Goal: Task Accomplishment & Management: Complete application form

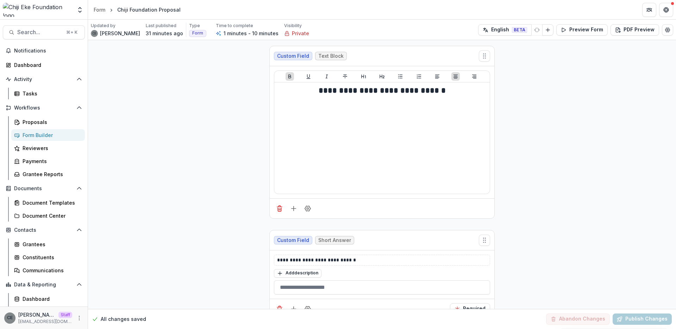
scroll to position [143, 0]
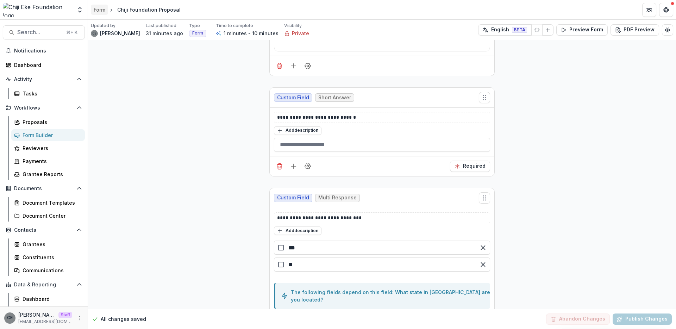
click at [99, 10] on div "Form" at bounding box center [100, 9] width 12 height 7
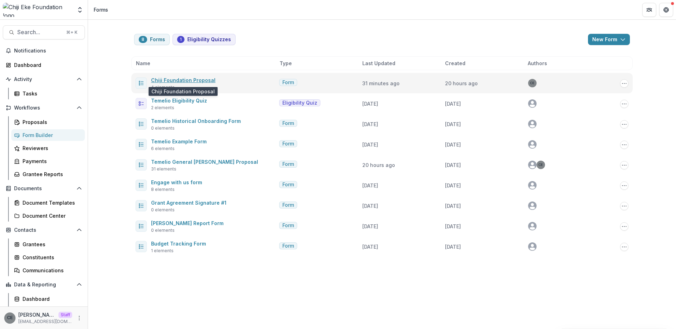
click at [204, 79] on link "Chiji Foundation Proposal" at bounding box center [183, 80] width 64 height 6
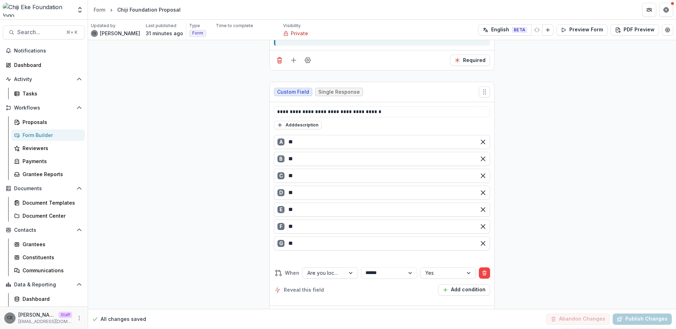
scroll to position [421, 0]
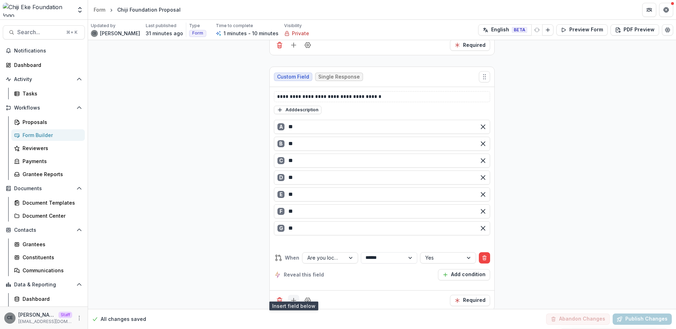
click at [292, 297] on icon "Add field" at bounding box center [293, 300] width 7 height 7
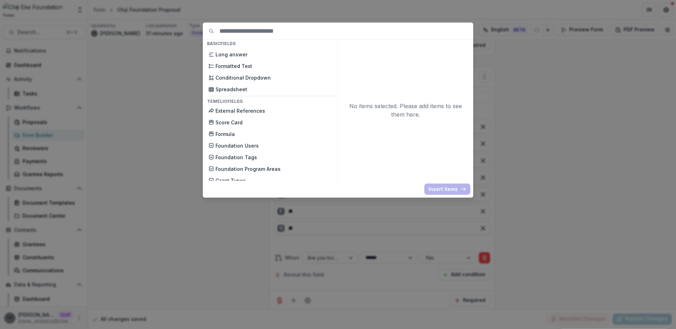
scroll to position [144, 0]
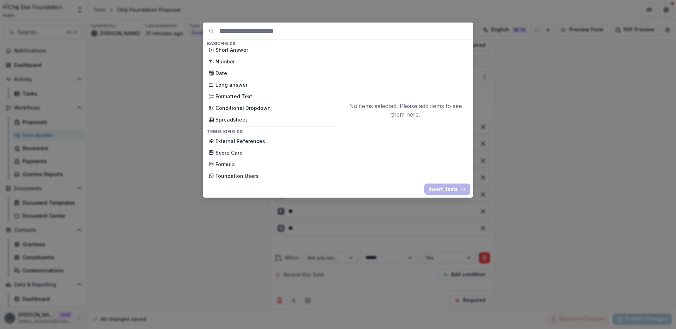
click at [500, 99] on div "Basic Fields New Page File Download File Upload Text Block Currency Phone Numbe…" at bounding box center [338, 164] width 676 height 329
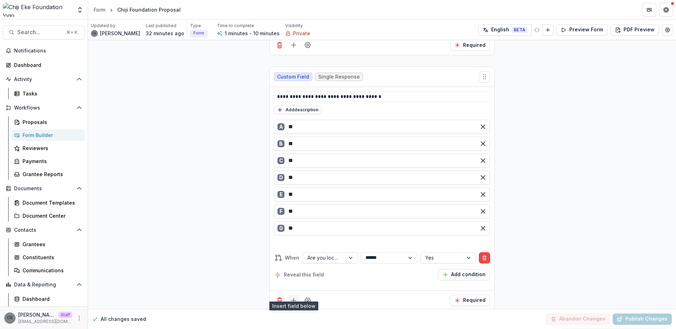
click at [293, 297] on icon "Add field" at bounding box center [293, 300] width 7 height 7
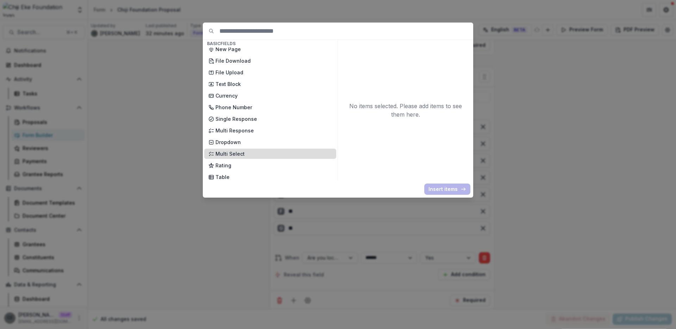
scroll to position [0, 0]
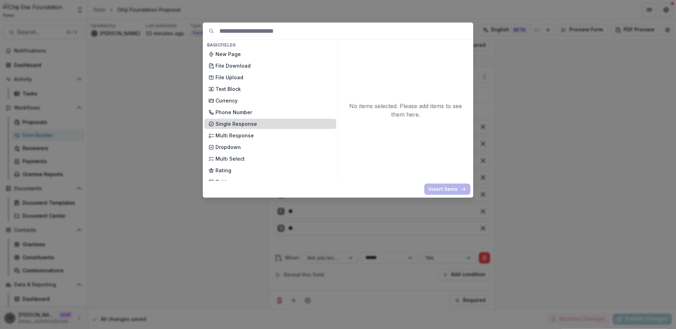
click at [243, 122] on p "Single Response" at bounding box center [274, 123] width 117 height 7
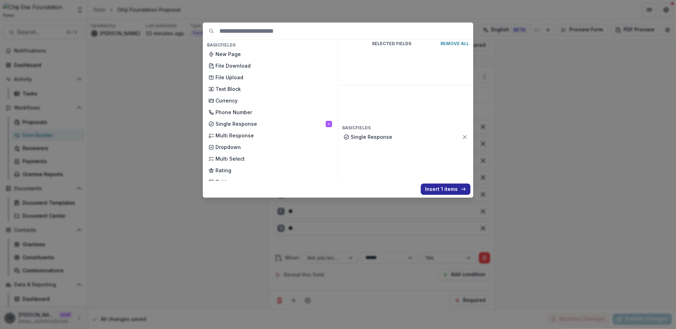
click at [444, 188] on button "Insert 1 items" at bounding box center [446, 189] width 50 height 11
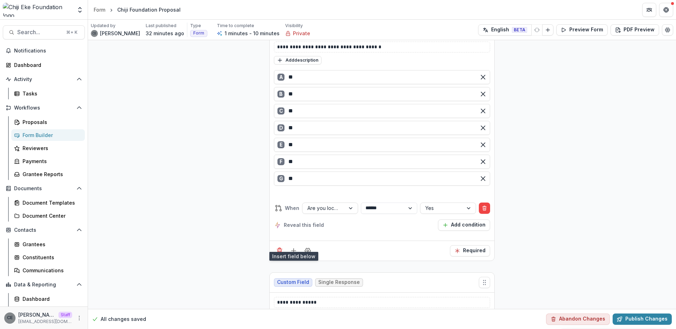
scroll to position [530, 0]
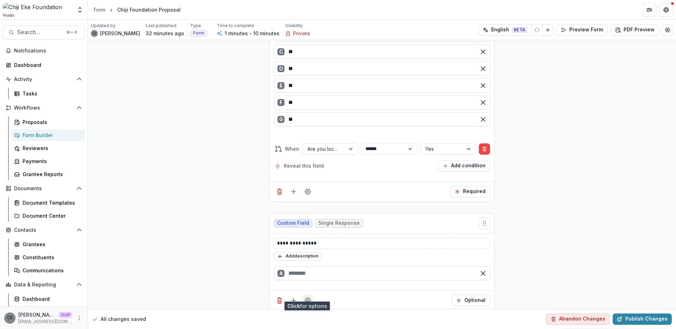
click at [309, 297] on icon "Field Settings" at bounding box center [307, 300] width 7 height 7
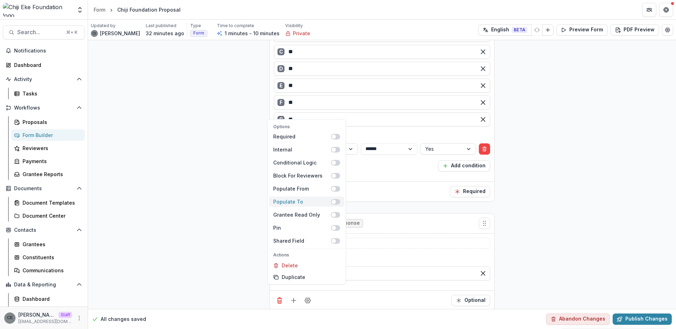
click at [335, 202] on span at bounding box center [334, 202] width 4 height 4
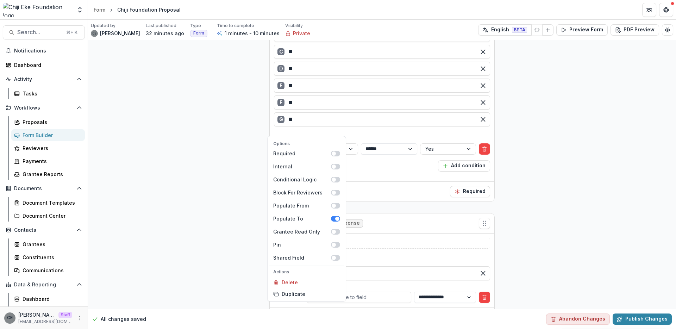
click at [398, 278] on div "A" at bounding box center [382, 275] width 222 height 23
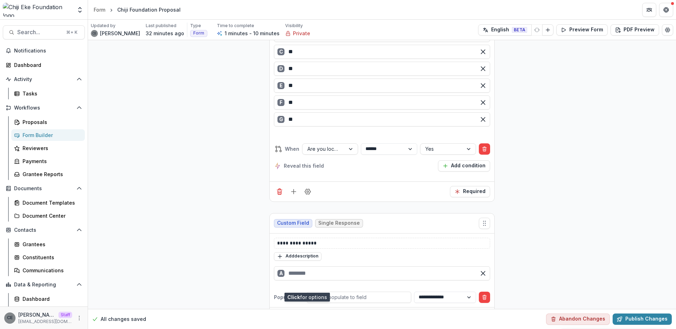
scroll to position [547, 0]
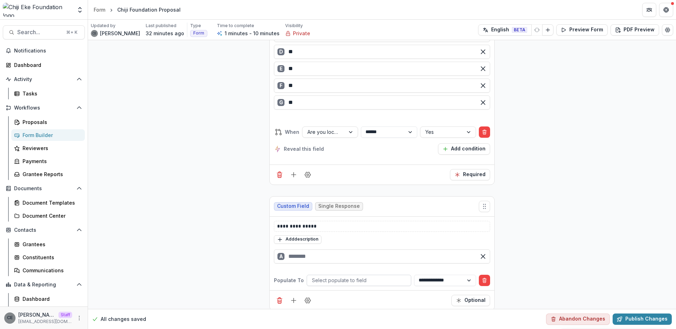
click at [398, 276] on div at bounding box center [359, 280] width 94 height 9
type input "****"
click at [294, 298] on line "Add field" at bounding box center [294, 300] width 0 height 5
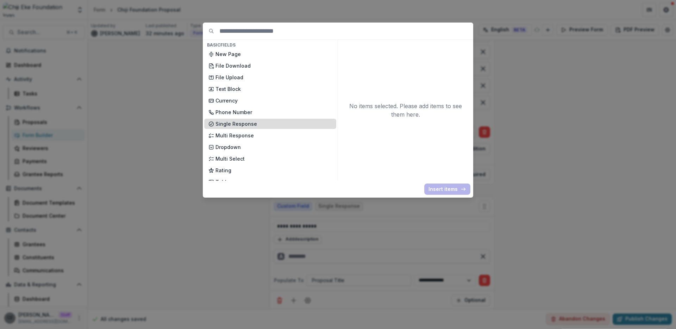
click at [238, 121] on p "Single Response" at bounding box center [274, 123] width 117 height 7
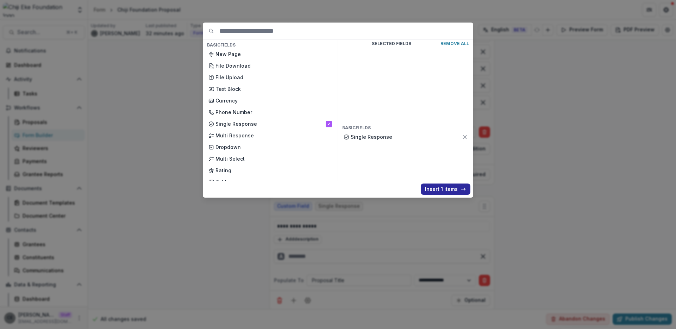
click at [438, 189] on button "Insert 1 items" at bounding box center [446, 189] width 50 height 11
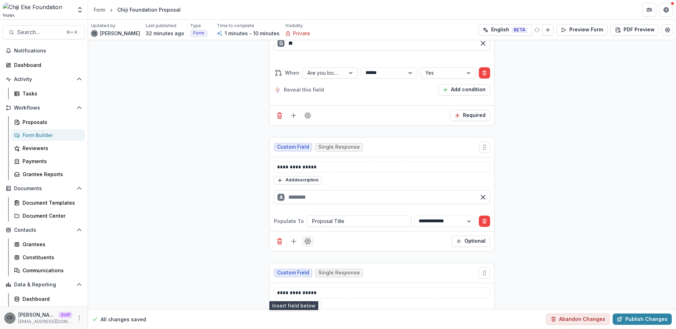
scroll to position [655, 0]
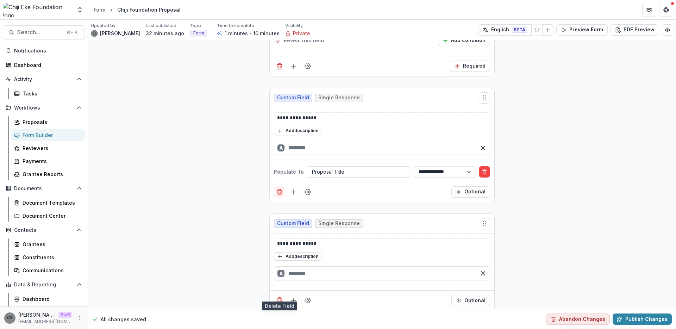
drag, startPoint x: 279, startPoint y: 294, endPoint x: 283, endPoint y: 288, distance: 6.9
click at [280, 300] on line "Delete field" at bounding box center [280, 301] width 0 height 2
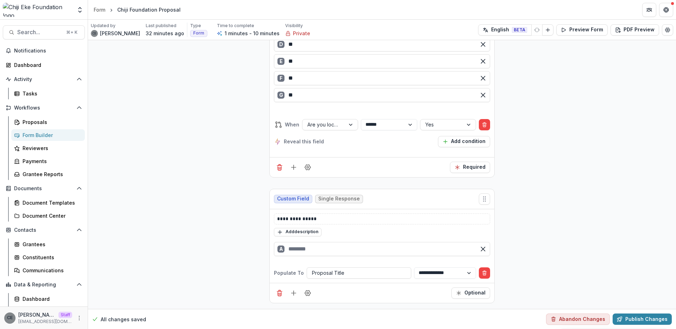
scroll to position [547, 0]
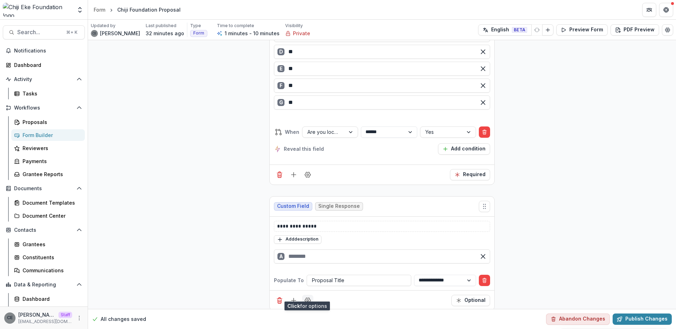
click at [306, 298] on icon "Field Settings" at bounding box center [308, 300] width 6 height 5
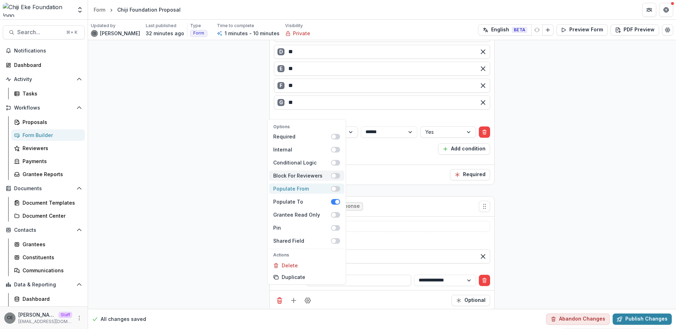
click at [336, 188] on span at bounding box center [335, 189] width 9 height 6
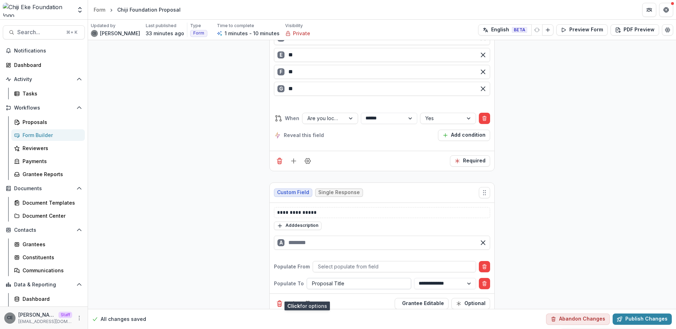
scroll to position [564, 0]
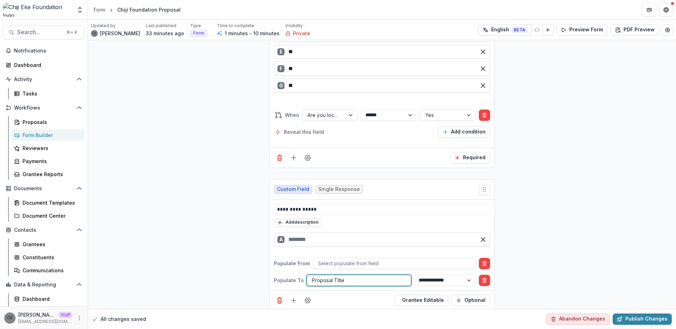
click at [342, 276] on div at bounding box center [359, 280] width 94 height 9
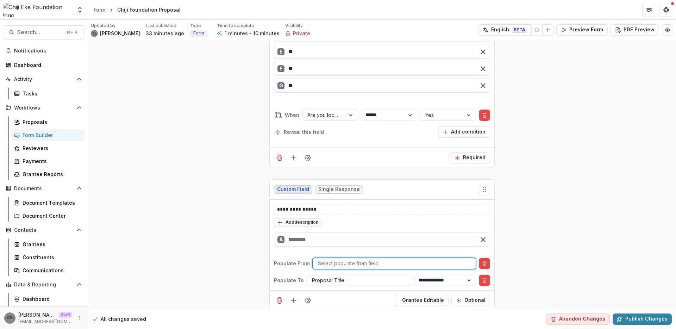
click at [421, 259] on div at bounding box center [394, 263] width 153 height 9
type input "**********"
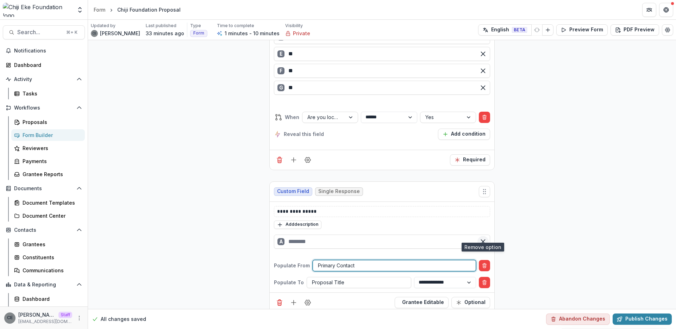
click at [482, 238] on icon "Remove option" at bounding box center [483, 241] width 7 height 7
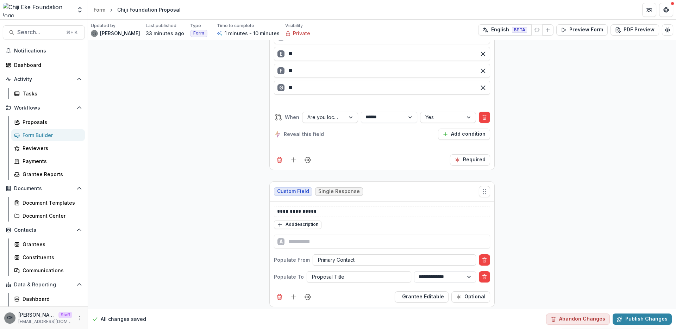
scroll to position [561, 0]
click at [298, 209] on p "**********" at bounding box center [382, 212] width 210 height 7
drag, startPoint x: 322, startPoint y: 206, endPoint x: 247, endPoint y: 192, distance: 76.3
click at [295, 236] on div "A" at bounding box center [382, 242] width 216 height 14
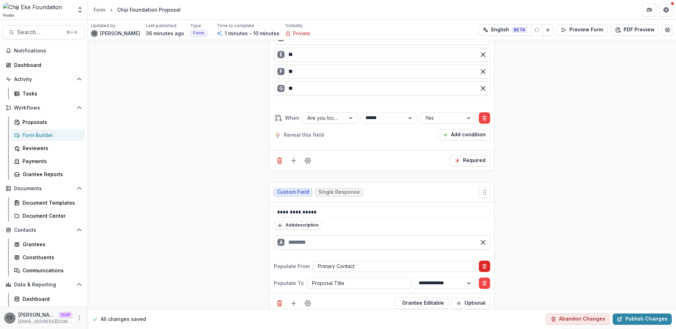
click at [483, 270] on div "**********" at bounding box center [382, 248] width 225 height 91
click at [485, 266] on line "Delete condition" at bounding box center [485, 266] width 0 height 1
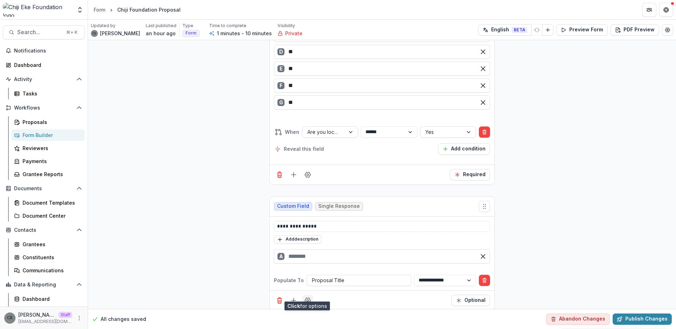
click at [308, 297] on icon "Field Settings" at bounding box center [307, 300] width 7 height 7
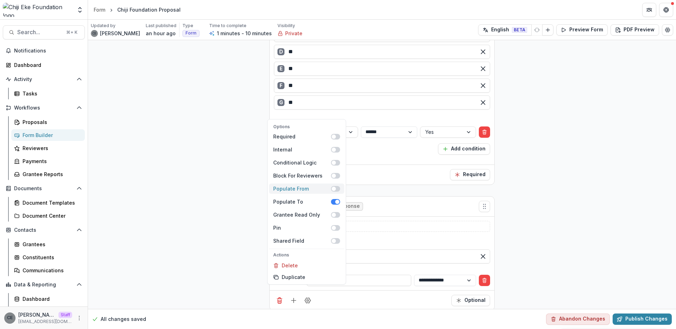
click at [334, 188] on span at bounding box center [334, 189] width 4 height 4
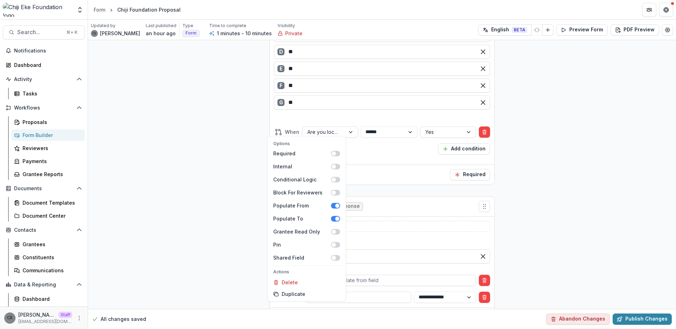
click at [400, 235] on div "Add description" at bounding box center [382, 239] width 216 height 9
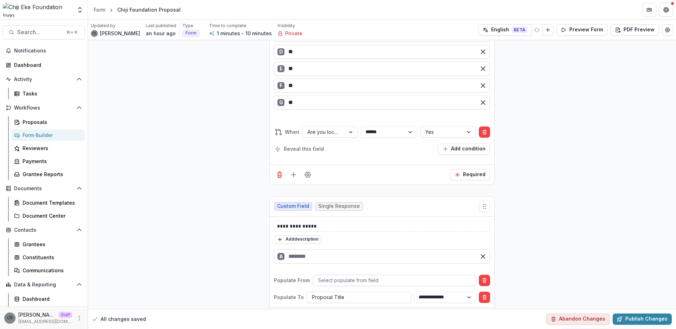
click at [348, 276] on div at bounding box center [394, 280] width 153 height 9
type input "*******"
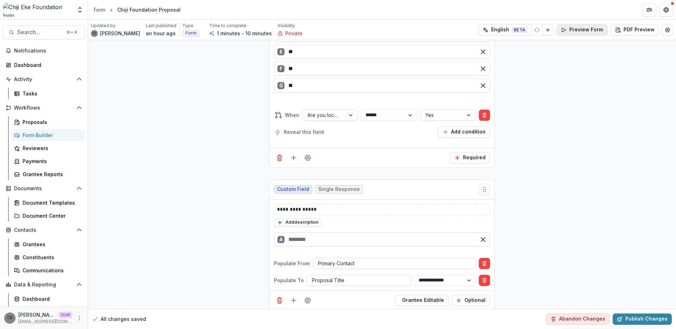
click at [575, 33] on button "Preview Form" at bounding box center [582, 29] width 51 height 11
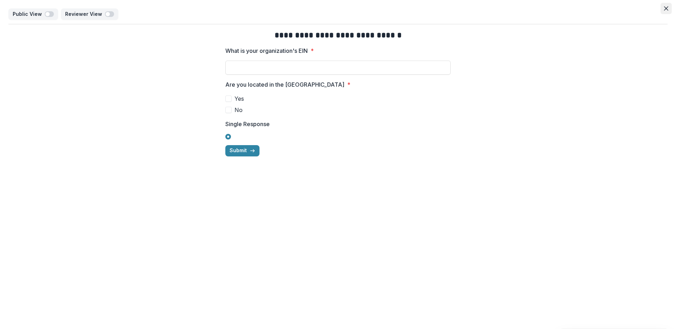
click at [667, 8] on icon "Close" at bounding box center [666, 8] width 4 height 4
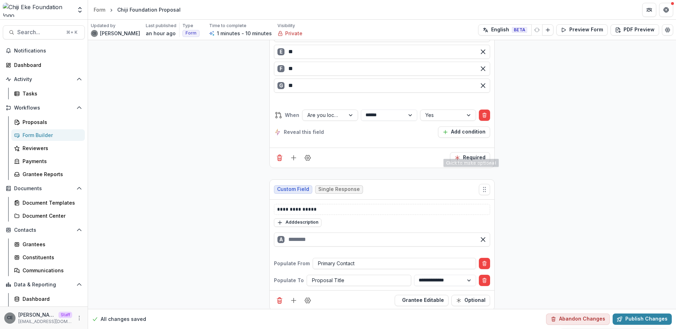
scroll to position [563, 0]
click at [321, 206] on p "**********" at bounding box center [382, 209] width 210 height 7
drag, startPoint x: 321, startPoint y: 203, endPoint x: 267, endPoint y: 198, distance: 54.1
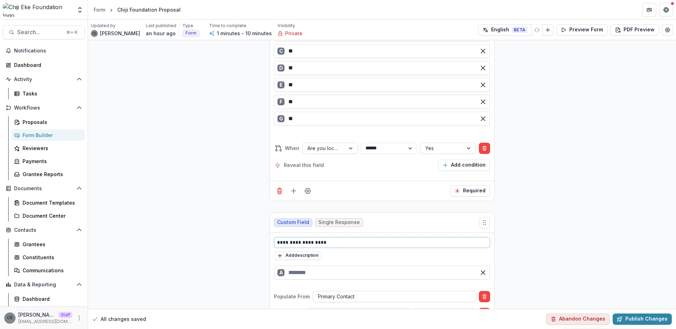
scroll to position [564, 0]
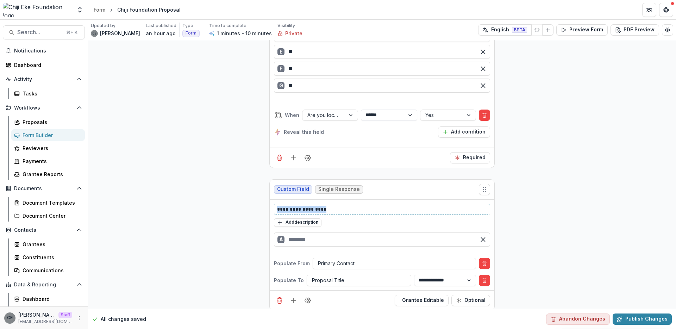
drag, startPoint x: 328, startPoint y: 203, endPoint x: 273, endPoint y: 196, distance: 55.7
click at [274, 204] on div "**********" at bounding box center [382, 209] width 216 height 11
click at [367, 206] on p "**********" at bounding box center [382, 209] width 210 height 7
click at [349, 233] on input "text" at bounding box center [382, 240] width 216 height 14
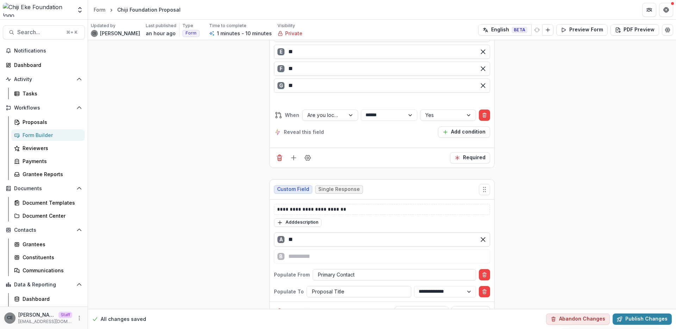
type input "*"
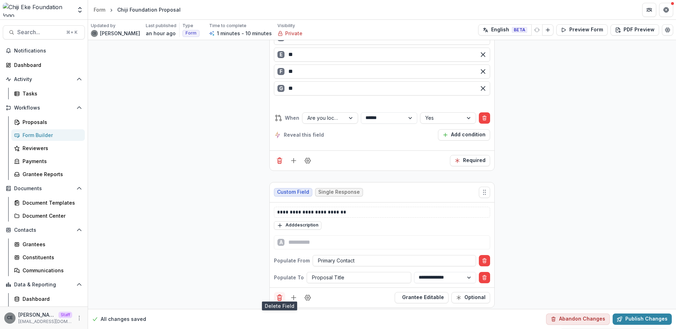
click at [279, 294] on icon "Delete field" at bounding box center [279, 297] width 7 height 7
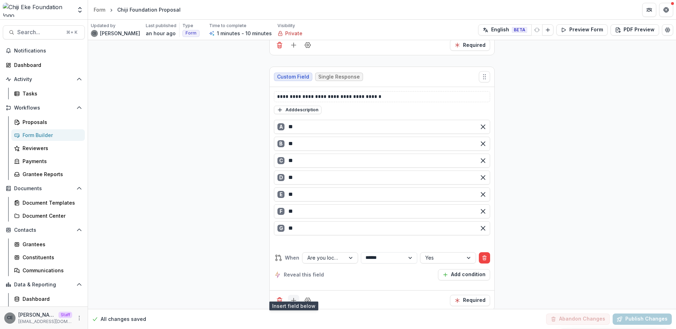
click at [293, 297] on icon "Add field" at bounding box center [293, 300] width 7 height 7
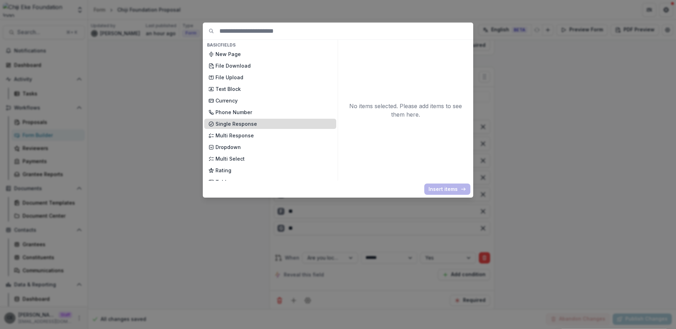
click at [233, 126] on p "Single Response" at bounding box center [274, 123] width 117 height 7
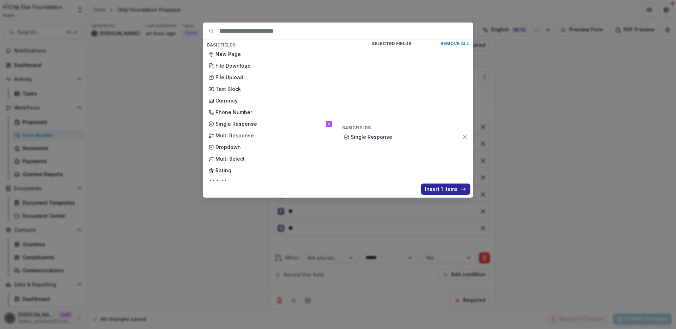
click at [442, 189] on button "Insert 1 items" at bounding box center [446, 189] width 50 height 11
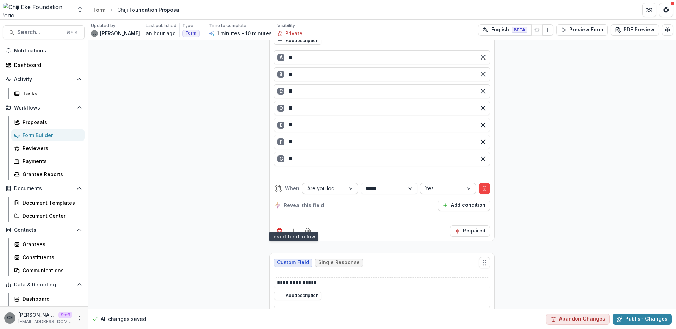
scroll to position [530, 0]
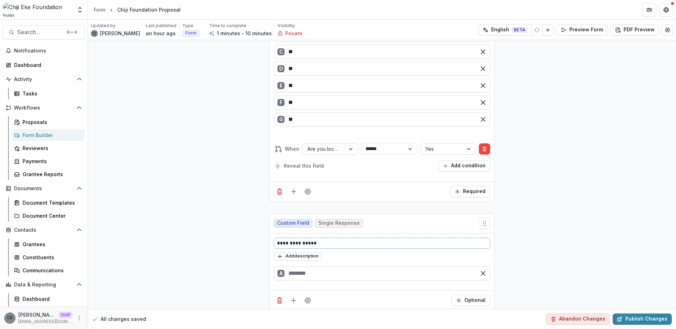
click at [301, 240] on p "**********" at bounding box center [382, 243] width 210 height 7
drag, startPoint x: 326, startPoint y: 235, endPoint x: 258, endPoint y: 229, distance: 69.0
click at [308, 297] on icon "Field Settings" at bounding box center [307, 300] width 7 height 7
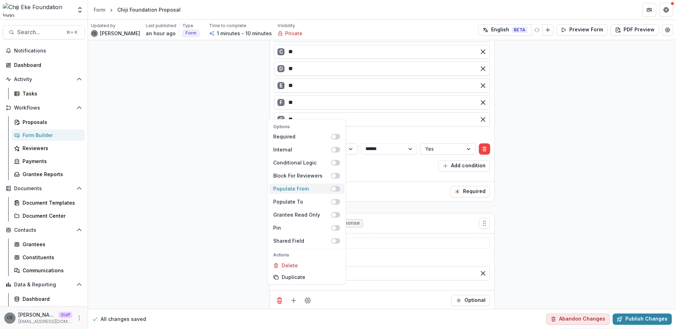
click at [335, 190] on span at bounding box center [334, 189] width 4 height 4
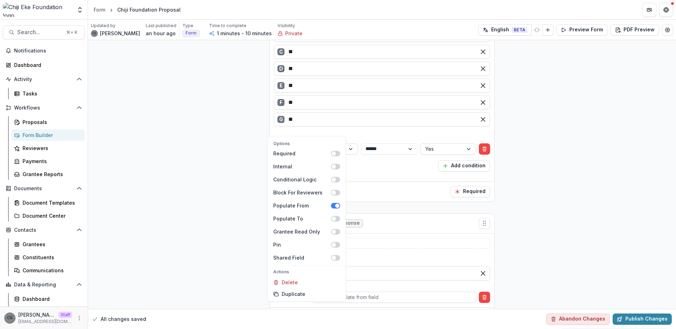
click at [384, 225] on div "Custom Field Single Response" at bounding box center [382, 223] width 225 height 20
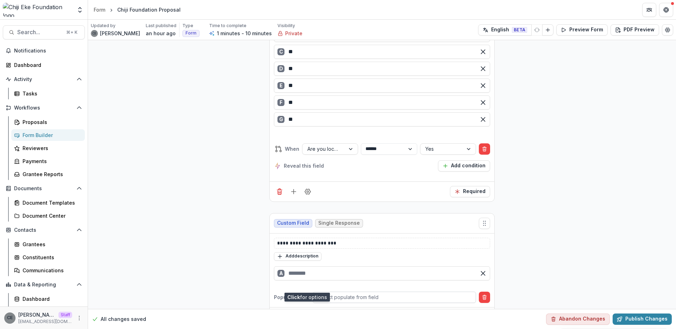
scroll to position [547, 0]
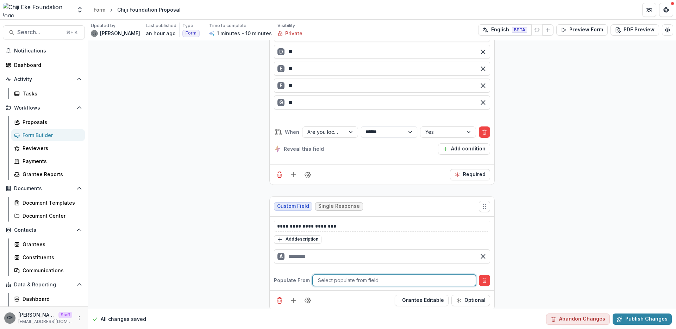
click at [347, 276] on div at bounding box center [394, 280] width 153 height 9
type input "****"
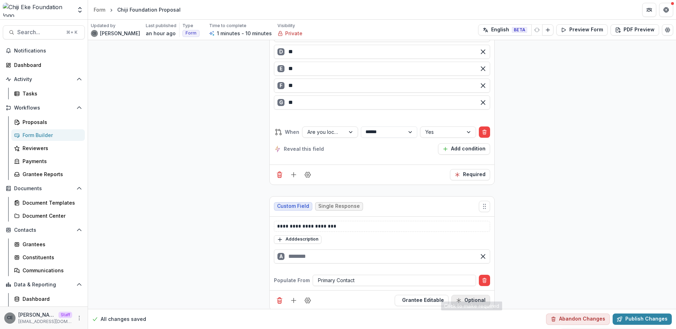
click at [476, 295] on button "Optional" at bounding box center [471, 300] width 39 height 11
click at [293, 297] on icon "Add field" at bounding box center [293, 300] width 7 height 7
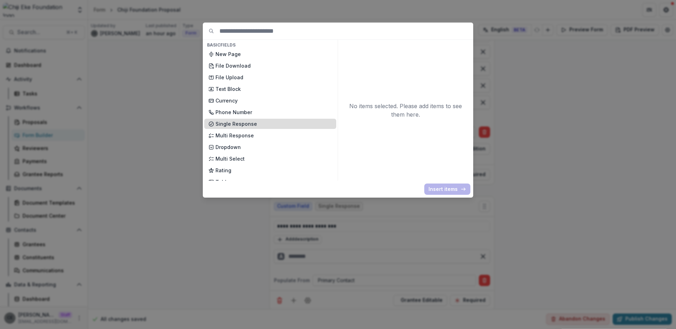
click at [256, 126] on p "Single Response" at bounding box center [274, 123] width 117 height 7
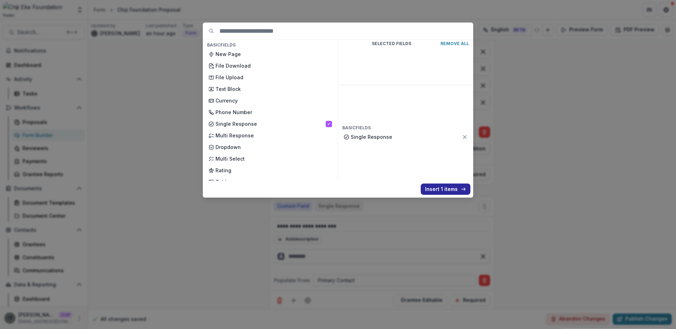
click at [454, 189] on button "Insert 1 items" at bounding box center [446, 189] width 50 height 11
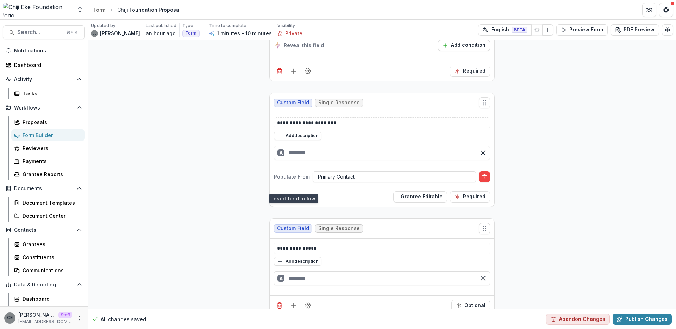
scroll to position [655, 0]
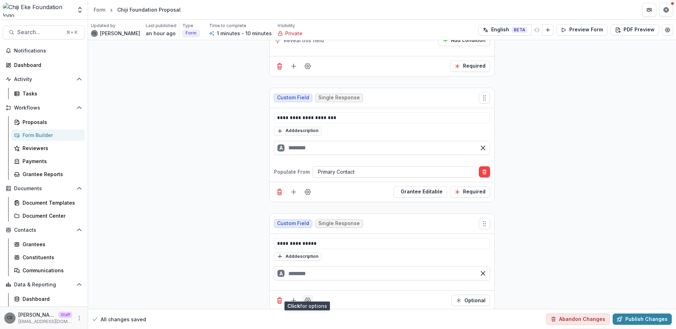
click at [308, 297] on icon "Field Settings" at bounding box center [307, 300] width 7 height 7
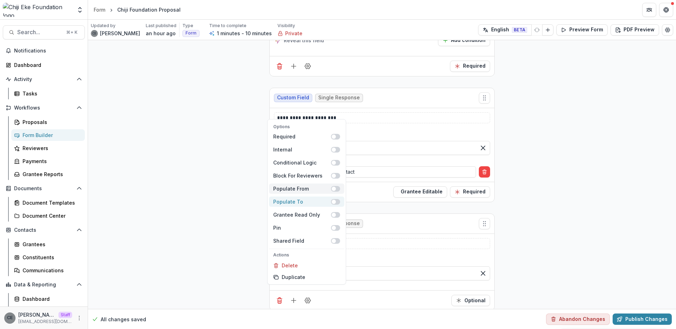
click at [334, 202] on span at bounding box center [334, 202] width 4 height 4
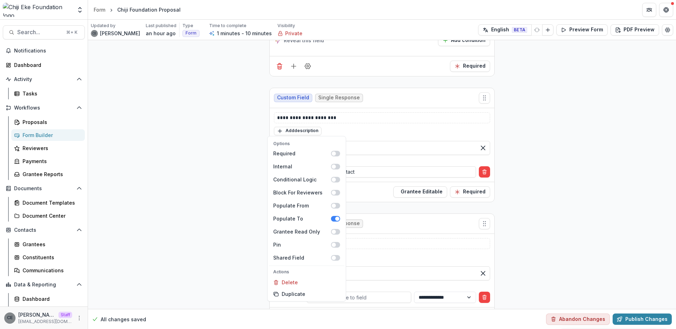
click at [383, 218] on div "Custom Field Single Response" at bounding box center [382, 224] width 225 height 20
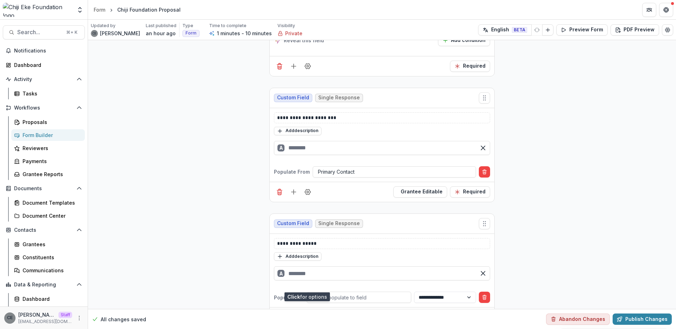
scroll to position [672, 0]
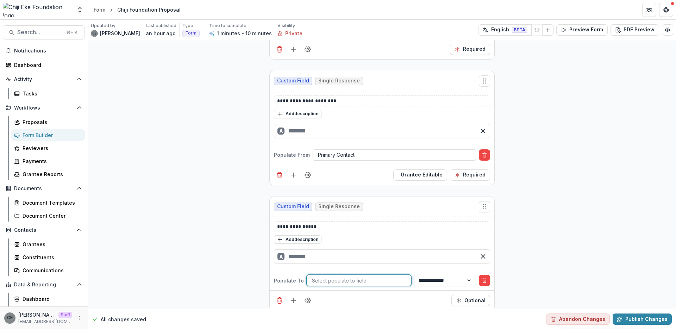
click at [339, 276] on div at bounding box center [359, 280] width 94 height 9
type input "********"
click at [335, 223] on p "**********" at bounding box center [382, 226] width 210 height 7
click at [454, 275] on select "**********" at bounding box center [445, 280] width 62 height 11
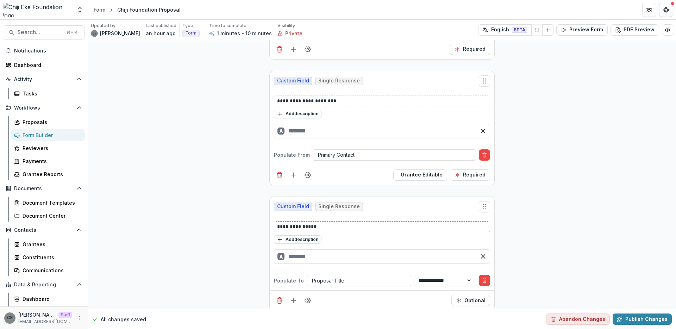
click at [361, 223] on p "**********" at bounding box center [382, 226] width 210 height 7
drag, startPoint x: 354, startPoint y: 218, endPoint x: 272, endPoint y: 216, distance: 82.8
click at [272, 217] on div "**********" at bounding box center [382, 254] width 225 height 74
click at [322, 223] on p at bounding box center [382, 226] width 210 height 7
